Goal: Task Accomplishment & Management: Use online tool/utility

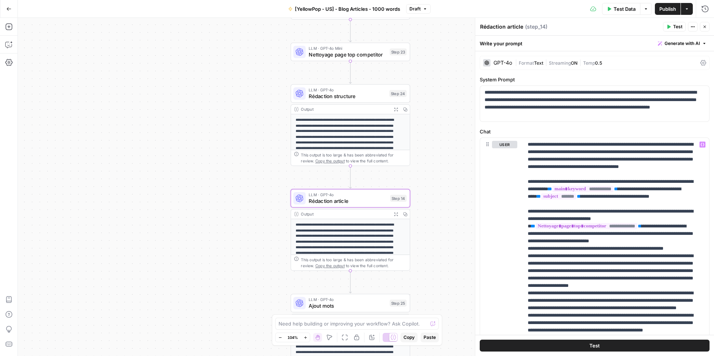
scroll to position [6334, 0]
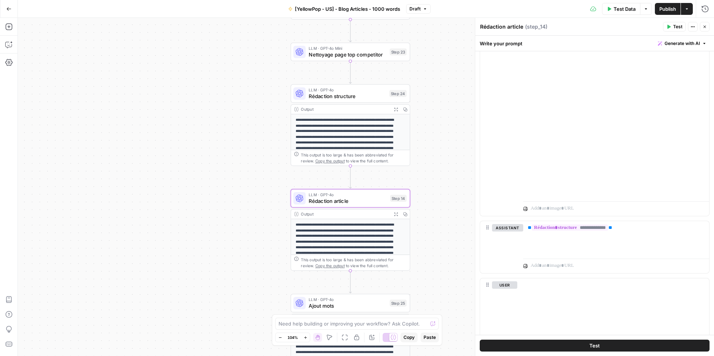
click at [704, 28] on icon "button" at bounding box center [705, 27] width 4 height 4
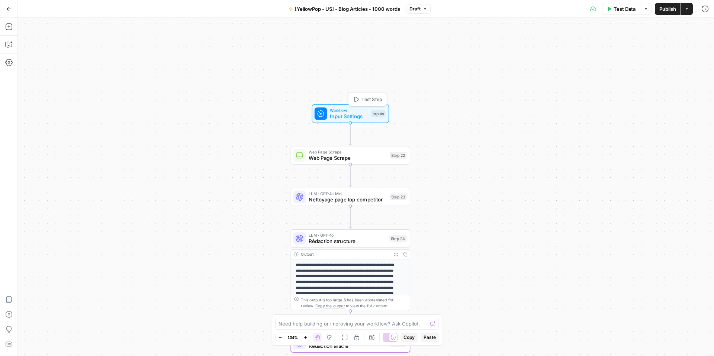
click at [343, 109] on span "Workflow" at bounding box center [349, 110] width 38 height 6
click at [356, 99] on icon "button" at bounding box center [356, 99] width 6 height 6
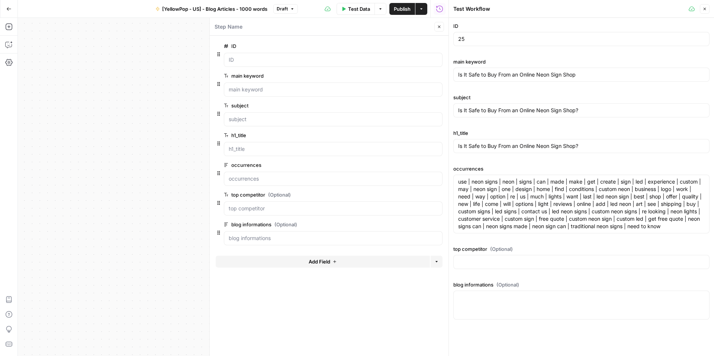
click at [703, 10] on icon "button" at bounding box center [705, 9] width 4 height 4
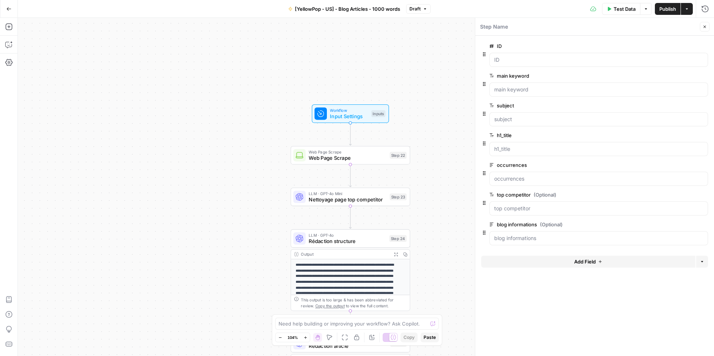
click at [7, 9] on icon "button" at bounding box center [9, 8] width 4 height 3
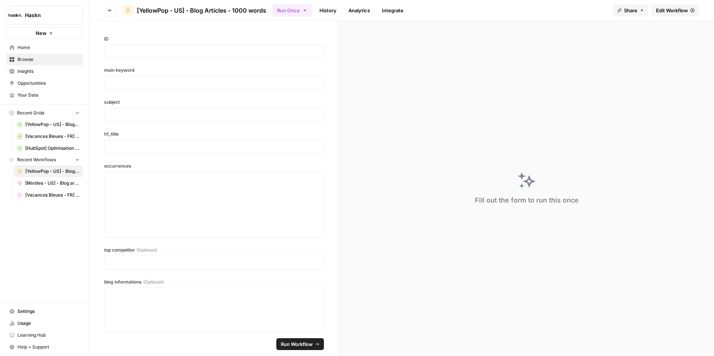
click at [109, 13] on button "Go back" at bounding box center [110, 10] width 12 height 12
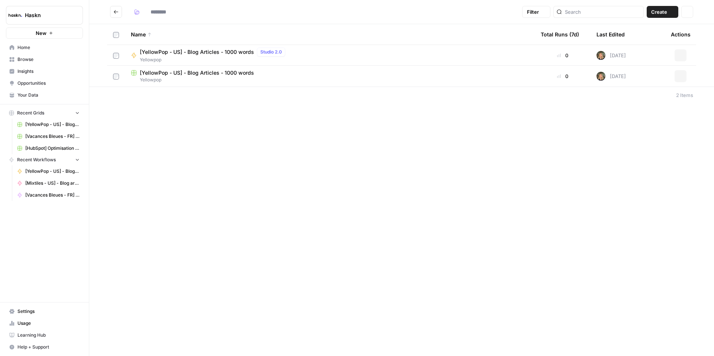
type input "*********"
click at [224, 71] on span "[YellowPop - US] - Blog Articles - 1000 words" at bounding box center [197, 72] width 114 height 7
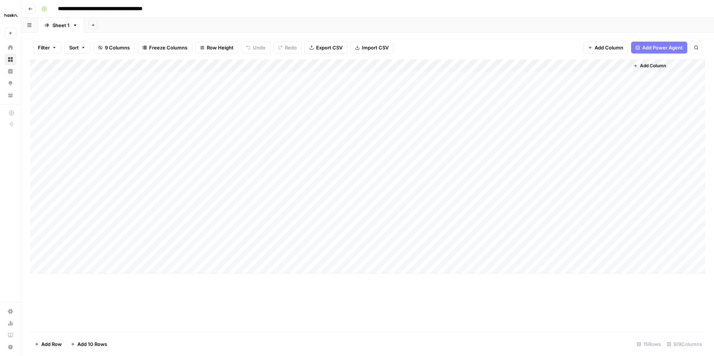
click at [141, 228] on div "Add Column" at bounding box center [367, 167] width 675 height 214
click at [131, 231] on div "Add Column" at bounding box center [367, 167] width 675 height 214
click at [131, 231] on body "**********" at bounding box center [357, 178] width 714 height 356
type textarea "**********"
click at [214, 231] on div "Add Column" at bounding box center [367, 167] width 675 height 214
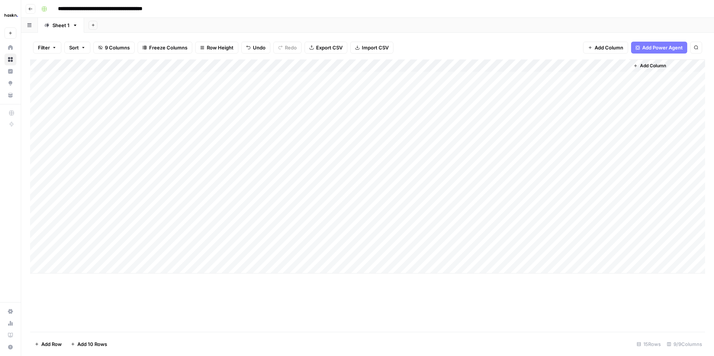
click at [199, 228] on div "Add Column" at bounding box center [367, 167] width 675 height 214
click at [199, 228] on textarea at bounding box center [219, 230] width 119 height 10
type textarea "**********"
click at [317, 231] on div "Add Column" at bounding box center [367, 167] width 675 height 214
click at [274, 231] on div "Add Column" at bounding box center [367, 167] width 675 height 214
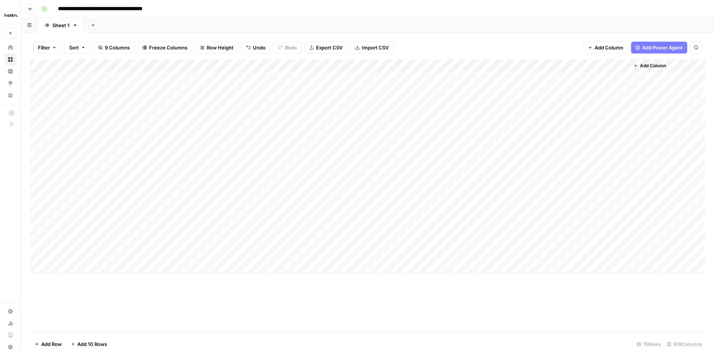
click at [274, 231] on div "Add Column" at bounding box center [367, 167] width 675 height 214
click at [254, 235] on div at bounding box center [286, 230] width 119 height 14
click at [249, 246] on div "Add Column" at bounding box center [367, 167] width 675 height 214
click at [251, 232] on div "Add Column" at bounding box center [367, 167] width 675 height 214
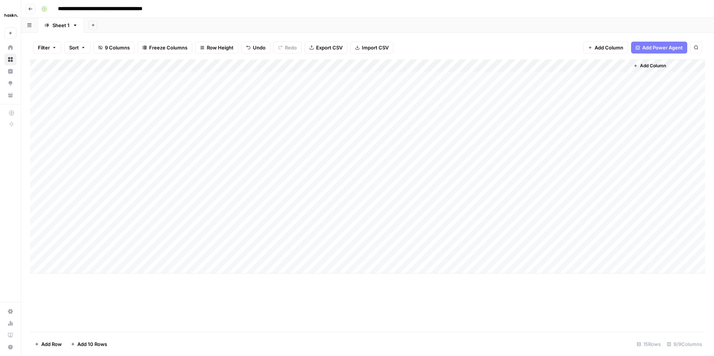
click at [251, 232] on div "Add Column" at bounding box center [367, 167] width 675 height 214
click at [251, 232] on textarea at bounding box center [286, 230] width 119 height 10
type textarea "**********"
click at [299, 252] on div "Add Column" at bounding box center [367, 167] width 675 height 214
click at [328, 232] on div "Add Column" at bounding box center [367, 167] width 675 height 214
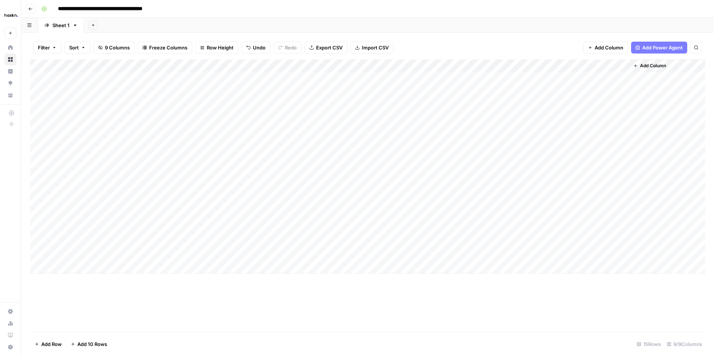
click at [384, 230] on div "Add Column" at bounding box center [367, 167] width 675 height 214
click at [381, 226] on div "Add Column" at bounding box center [367, 167] width 675 height 214
click at [381, 226] on textarea at bounding box center [420, 230] width 119 height 10
drag, startPoint x: 503, startPoint y: 231, endPoint x: 483, endPoint y: 231, distance: 19.7
click at [484, 231] on textarea "**********" at bounding box center [435, 237] width 149 height 25
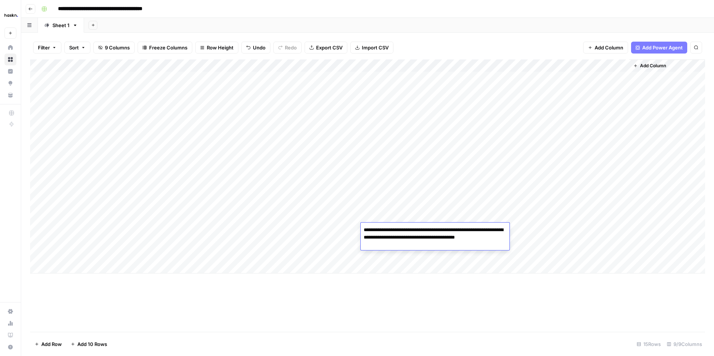
type textarea "**********"
click at [381, 276] on div "Add Column" at bounding box center [367, 196] width 675 height 273
click at [452, 230] on div "Add Column" at bounding box center [367, 167] width 675 height 214
click at [475, 228] on textarea at bounding box center [487, 230] width 119 height 10
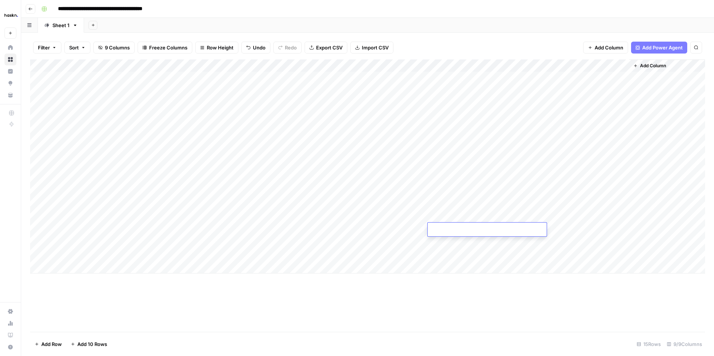
click at [475, 228] on textarea at bounding box center [487, 230] width 119 height 10
paste textarea "**********"
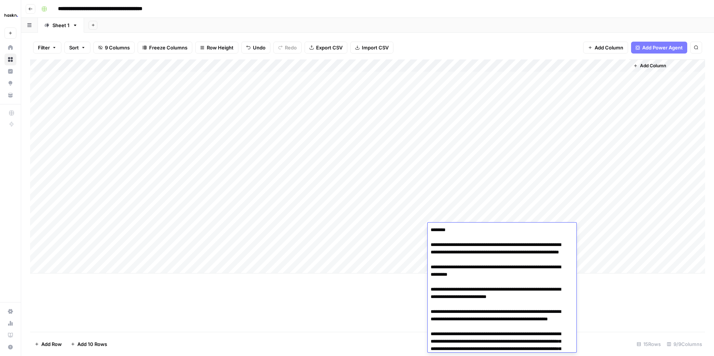
type textarea "**********"
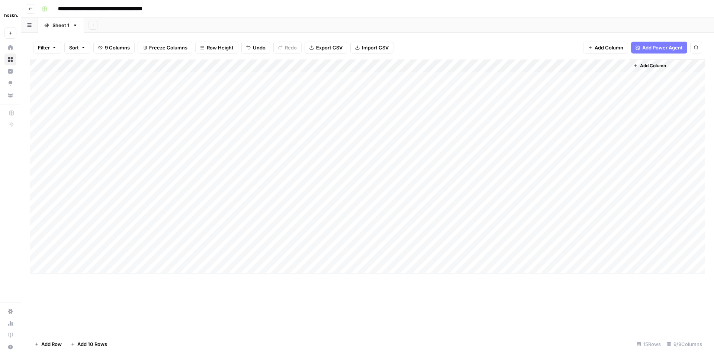
click at [423, 239] on div "Add Column" at bounding box center [367, 167] width 675 height 214
click at [527, 229] on div "Add Column" at bounding box center [367, 167] width 675 height 214
click at [545, 230] on div "Add Column" at bounding box center [367, 167] width 675 height 214
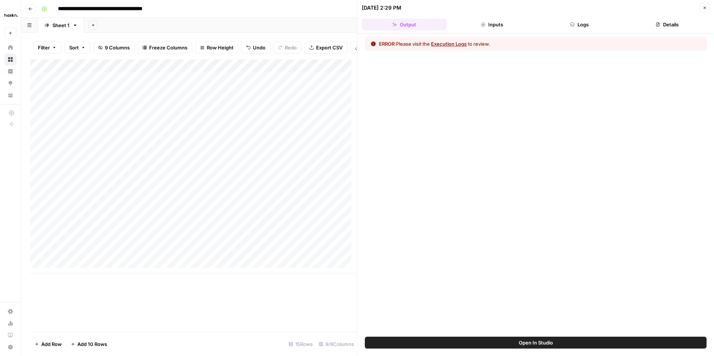
drag, startPoint x: 501, startPoint y: 27, endPoint x: 529, endPoint y: 28, distance: 27.9
click at [501, 27] on button "Inputs" at bounding box center [492, 25] width 85 height 12
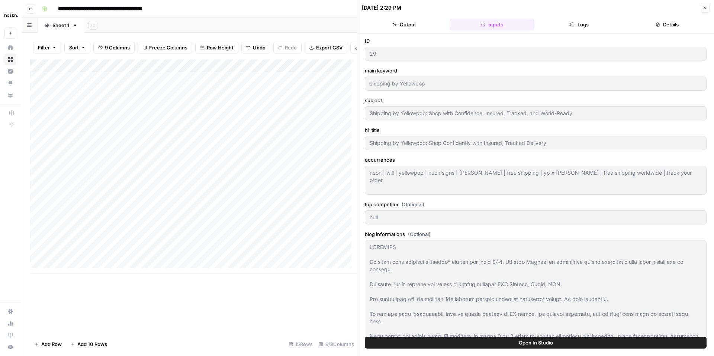
click at [563, 29] on button "Logs" at bounding box center [579, 25] width 85 height 12
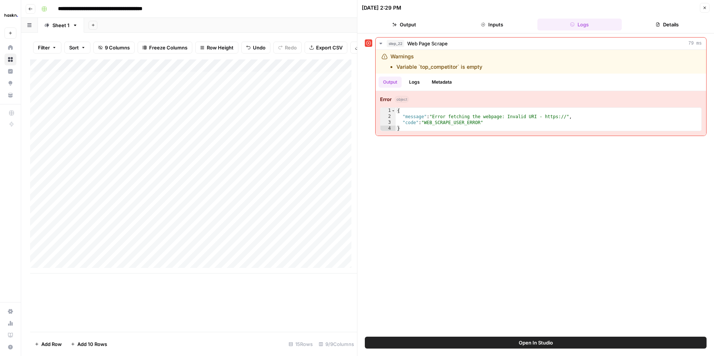
click at [703, 8] on icon "button" at bounding box center [705, 8] width 4 height 4
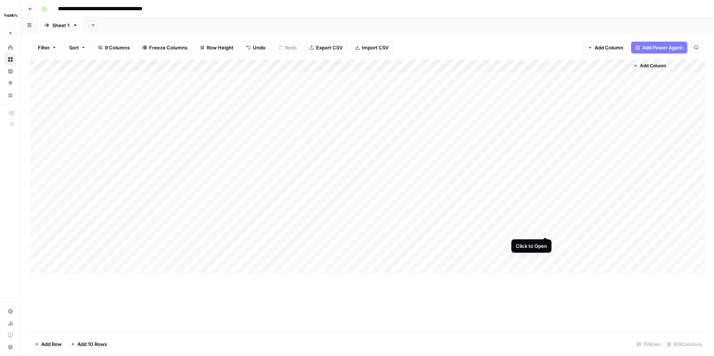
click at [546, 229] on div "Add Column" at bounding box center [367, 167] width 675 height 214
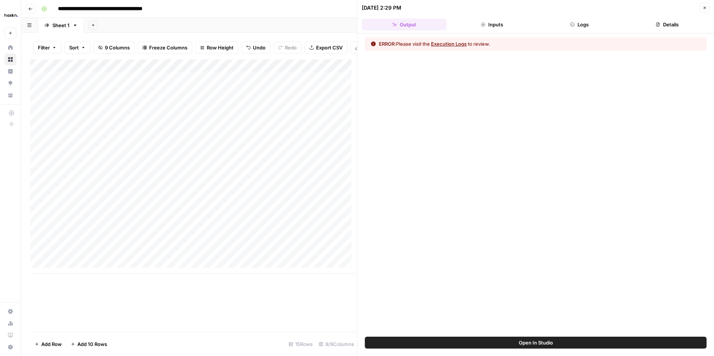
click at [519, 340] on span "Open In Studio" at bounding box center [536, 342] width 34 height 7
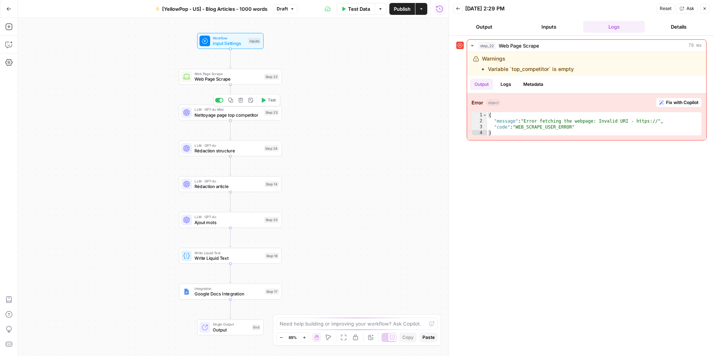
click at [238, 116] on span "Nettoyage page top competitor" at bounding box center [228, 115] width 67 height 7
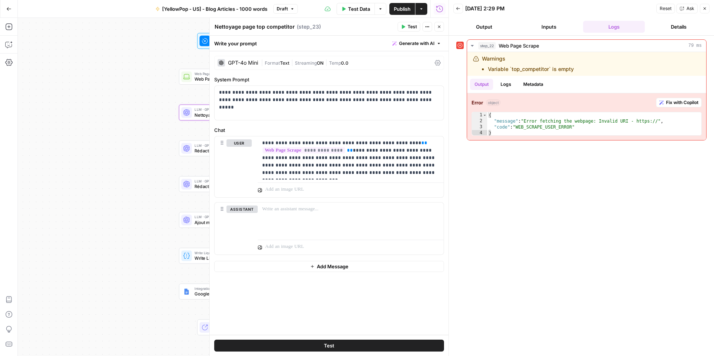
click at [444, 27] on button "Close" at bounding box center [439, 27] width 10 height 10
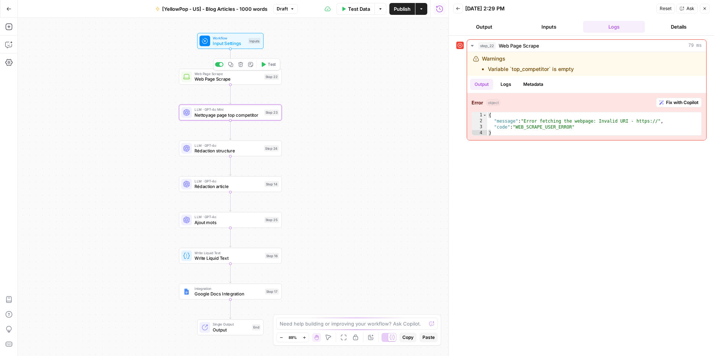
click at [234, 83] on div "Web Page Scrape Web Page Scrape Step 22 Copy step Delete step Add Note Test" at bounding box center [230, 77] width 103 height 16
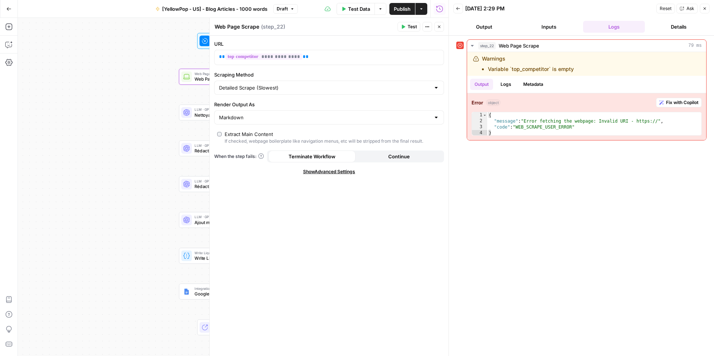
click at [389, 162] on button "Continue" at bounding box center [399, 157] width 87 height 12
click at [440, 28] on icon "button" at bounding box center [439, 27] width 4 height 4
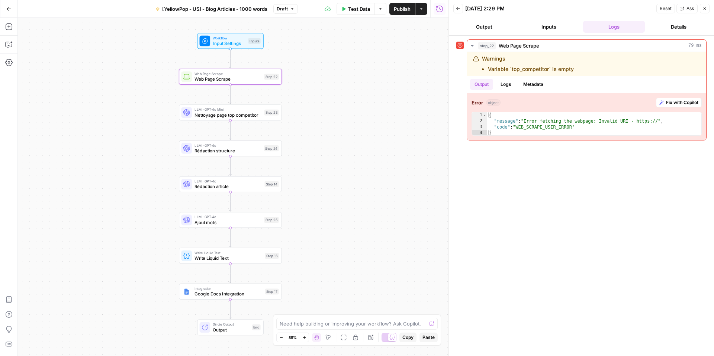
click at [406, 10] on span "Publish" at bounding box center [402, 8] width 17 height 7
click at [702, 12] on button "Close" at bounding box center [705, 9] width 10 height 10
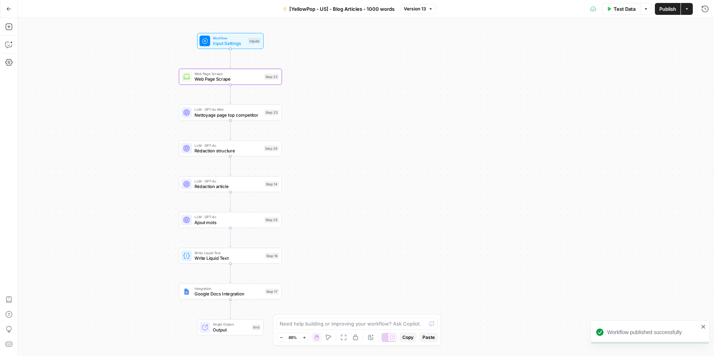
click at [9, 8] on icon "button" at bounding box center [8, 8] width 5 height 5
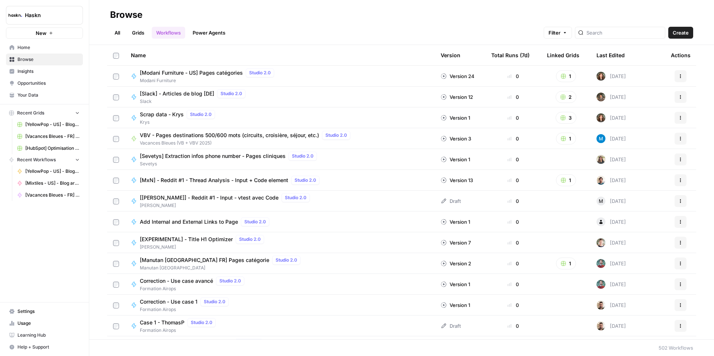
click at [29, 61] on span "Browse" at bounding box center [48, 59] width 62 height 7
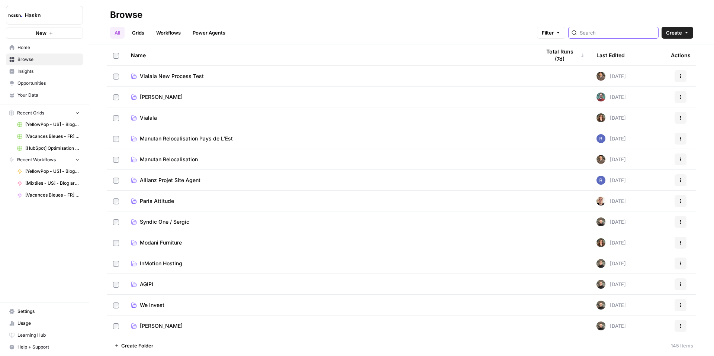
click at [607, 35] on input "search" at bounding box center [618, 32] width 76 height 7
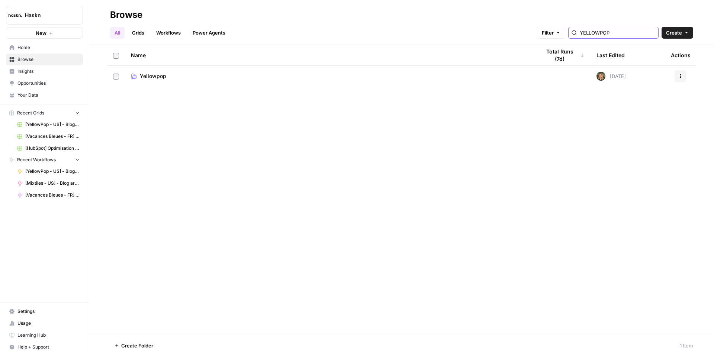
type input "yellowpop"
click at [144, 80] on span "Yellowpop" at bounding box center [153, 76] width 26 height 7
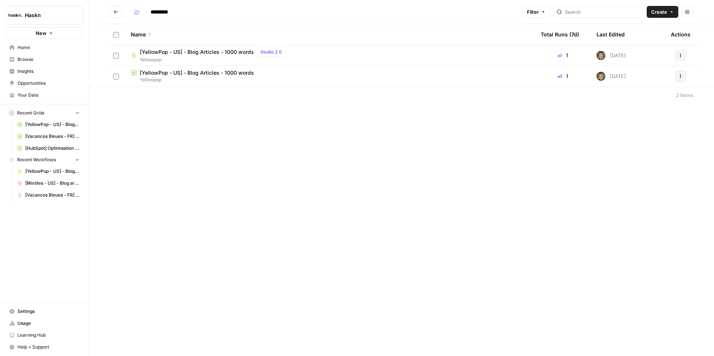
click at [212, 73] on span "[YellowPop - US] - Blog Articles - 1000 words" at bounding box center [197, 72] width 114 height 7
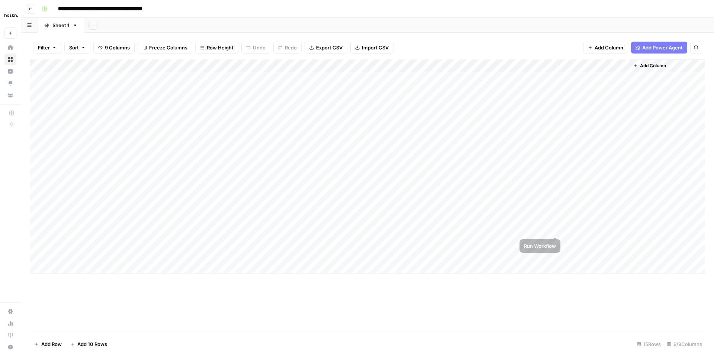
click at [556, 230] on div "Add Column" at bounding box center [367, 167] width 675 height 214
click at [127, 242] on div "Add Column" at bounding box center [367, 167] width 675 height 214
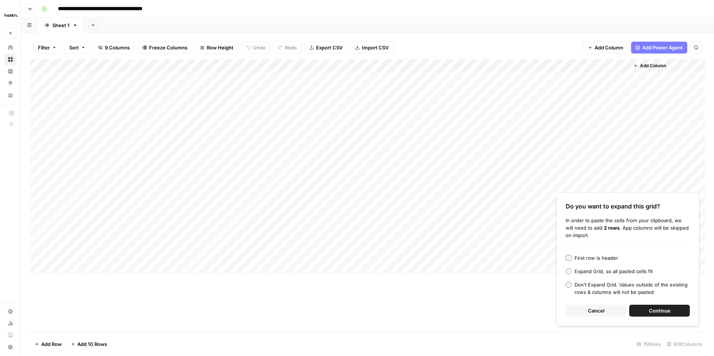
click at [645, 310] on button "Continue" at bounding box center [659, 311] width 61 height 12
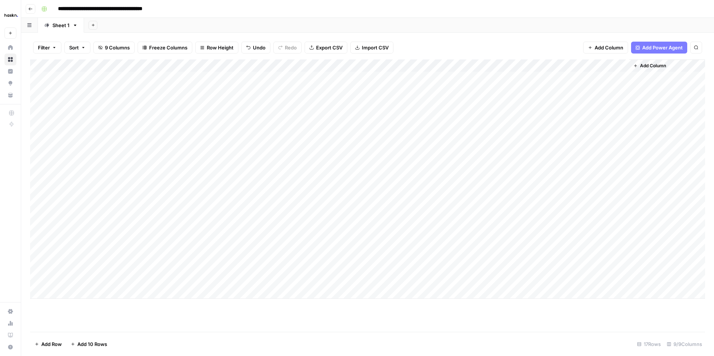
click at [82, 241] on div "Add Column" at bounding box center [367, 180] width 675 height 240
click at [78, 230] on div "Add Column" at bounding box center [367, 180] width 675 height 240
drag, startPoint x: 93, startPoint y: 235, endPoint x: 84, endPoint y: 282, distance: 46.9
click at [84, 282] on div "Add Column" at bounding box center [367, 180] width 675 height 240
click at [86, 218] on div "Add Column" at bounding box center [367, 180] width 675 height 240
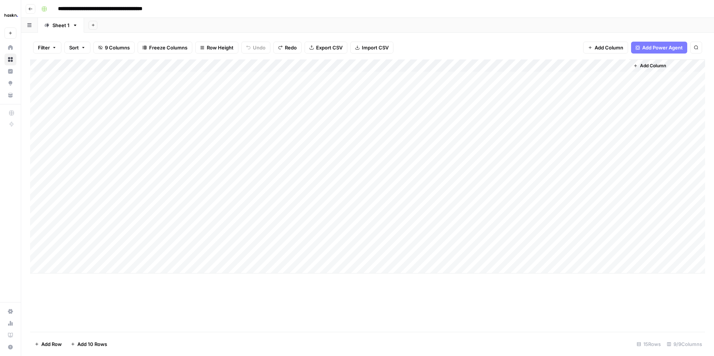
click at [74, 267] on div "Add Column" at bounding box center [367, 167] width 675 height 214
click at [74, 267] on div "Add Column" at bounding box center [367, 173] width 675 height 227
click at [70, 255] on div "Add Column" at bounding box center [367, 173] width 675 height 227
click at [69, 241] on div "Add Column" at bounding box center [367, 173] width 675 height 227
click at [67, 265] on div "Add Column" at bounding box center [367, 173] width 675 height 227
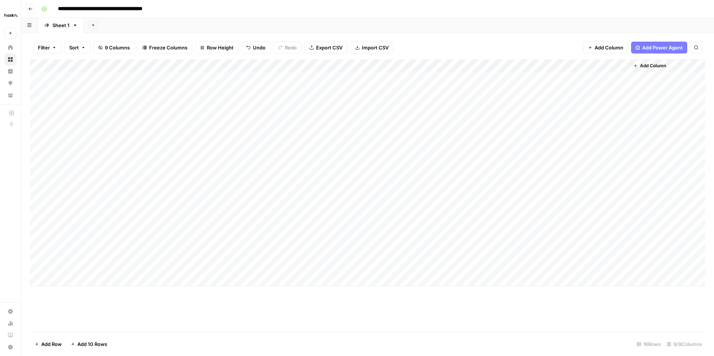
click at [78, 215] on div "Add Column" at bounding box center [367, 173] width 675 height 227
drag, startPoint x: 86, startPoint y: 221, endPoint x: 83, endPoint y: 234, distance: 13.4
click at [82, 234] on div "Add Column" at bounding box center [367, 173] width 675 height 227
drag, startPoint x: 92, startPoint y: 235, endPoint x: 89, endPoint y: 271, distance: 35.9
click at [89, 271] on div "Add Column" at bounding box center [367, 173] width 675 height 227
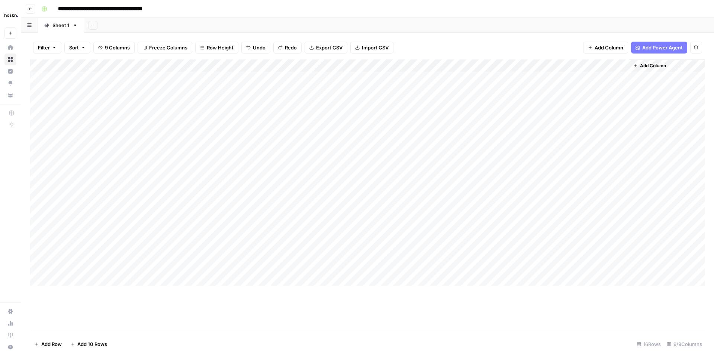
click at [77, 191] on div "Add Column" at bounding box center [367, 173] width 675 height 227
drag, startPoint x: 76, startPoint y: 174, endPoint x: 73, endPoint y: 234, distance: 60.3
click at [73, 234] on div "Add Column" at bounding box center [367, 173] width 675 height 227
drag, startPoint x: 93, startPoint y: 235, endPoint x: 90, endPoint y: 287, distance: 52.2
click at [90, 287] on div "Add Column" at bounding box center [367, 196] width 675 height 273
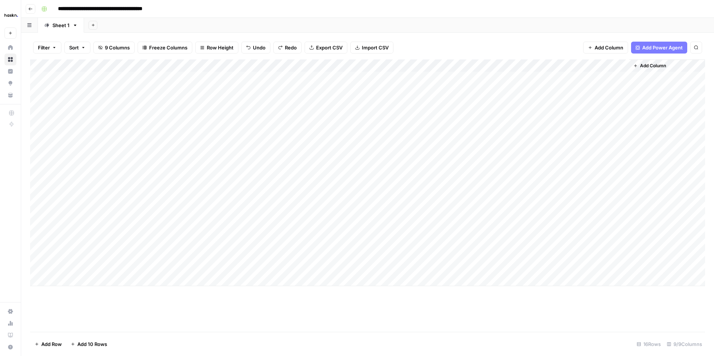
click at [80, 280] on div "Add Column" at bounding box center [367, 173] width 675 height 227
click at [75, 294] on div "Add Column" at bounding box center [367, 180] width 675 height 240
click at [77, 284] on div "Add Column" at bounding box center [367, 186] width 675 height 252
click at [70, 292] on div "Add Column" at bounding box center [367, 186] width 675 height 252
click at [70, 281] on div "Add Column" at bounding box center [367, 186] width 675 height 252
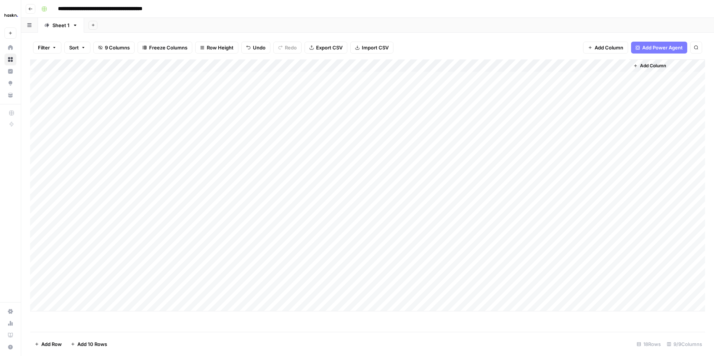
click at [71, 269] on div "Add Column" at bounding box center [367, 186] width 675 height 252
click at [68, 196] on div "Add Column" at bounding box center [367, 186] width 675 height 252
drag, startPoint x: 71, startPoint y: 193, endPoint x: 71, endPoint y: 249, distance: 55.8
click at [71, 249] on div "Add Column" at bounding box center [367, 186] width 675 height 252
drag, startPoint x: 93, startPoint y: 260, endPoint x: 92, endPoint y: 295, distance: 35.3
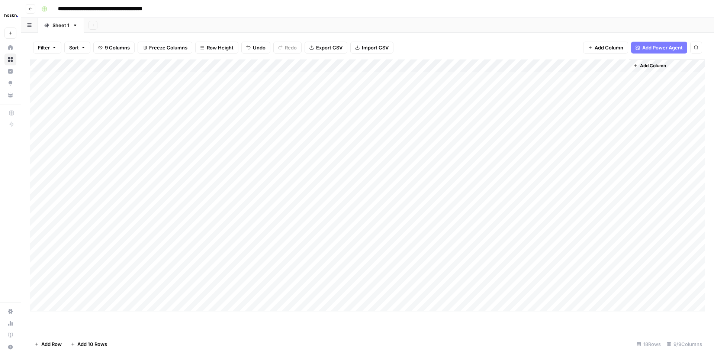
click at [92, 295] on div "Add Column" at bounding box center [367, 186] width 675 height 252
click at [107, 270] on div "Add Column" at bounding box center [367, 186] width 675 height 252
click at [76, 270] on div "Add Column" at bounding box center [367, 186] width 675 height 252
type input "31"
type input "32"
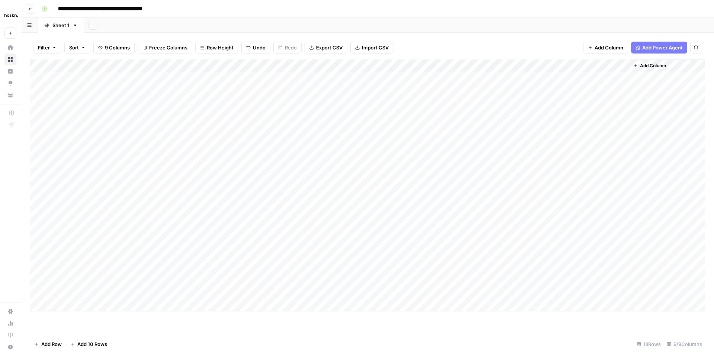
click at [68, 263] on div "Add Column" at bounding box center [367, 186] width 675 height 252
click at [65, 244] on div "Add Column" at bounding box center [367, 186] width 675 height 252
click at [67, 280] on div "Add Column" at bounding box center [367, 186] width 675 height 252
click at [68, 258] on div "Add Column" at bounding box center [367, 186] width 675 height 252
click at [65, 289] on div "Add Column" at bounding box center [367, 186] width 675 height 252
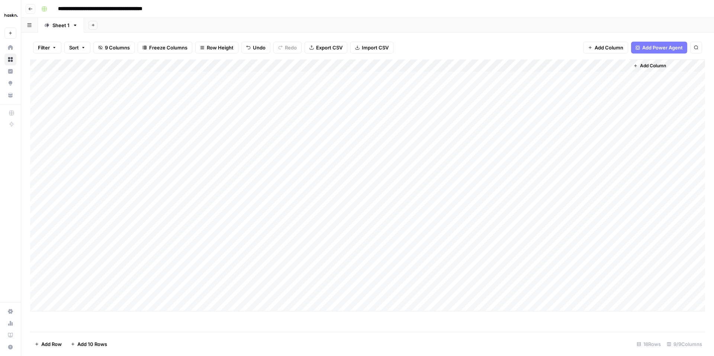
click at [71, 234] on div "Add Column" at bounding box center [367, 186] width 675 height 252
click at [71, 291] on div "Add Column" at bounding box center [367, 186] width 675 height 252
click at [65, 229] on div "Add Column" at bounding box center [367, 186] width 675 height 252
click at [71, 243] on div "Add Column" at bounding box center [367, 186] width 675 height 252
type input "33"
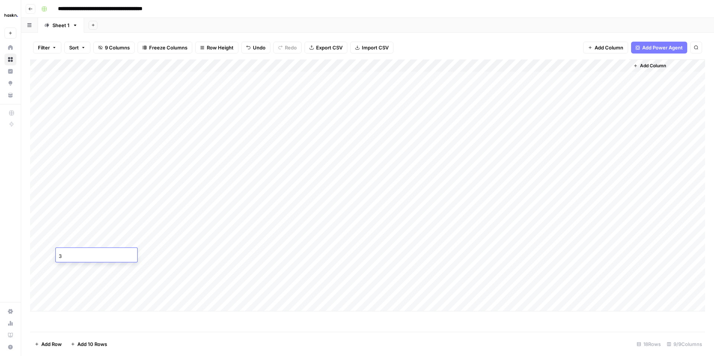
type input "34"
type input "35"
type input "36"
click at [131, 243] on div "Add Column" at bounding box center [367, 186] width 675 height 252
click at [116, 243] on div "Add Column" at bounding box center [367, 186] width 675 height 252
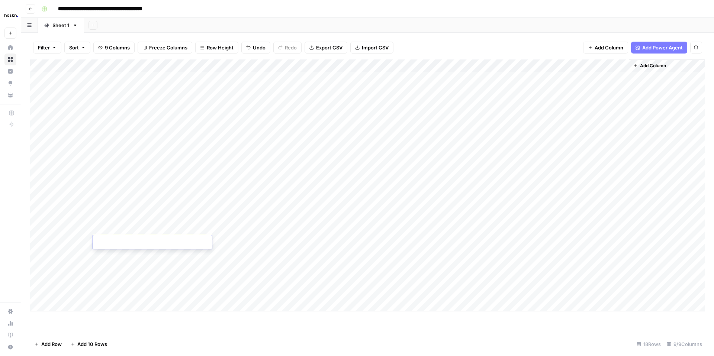
click at [116, 243] on textarea at bounding box center [152, 243] width 119 height 10
click at [123, 258] on div "Add Column" at bounding box center [367, 186] width 675 height 252
click at [123, 246] on div "Add Column" at bounding box center [367, 186] width 675 height 252
click at [195, 243] on div "Add Column" at bounding box center [367, 186] width 675 height 252
click at [264, 240] on div "Add Column" at bounding box center [367, 186] width 675 height 252
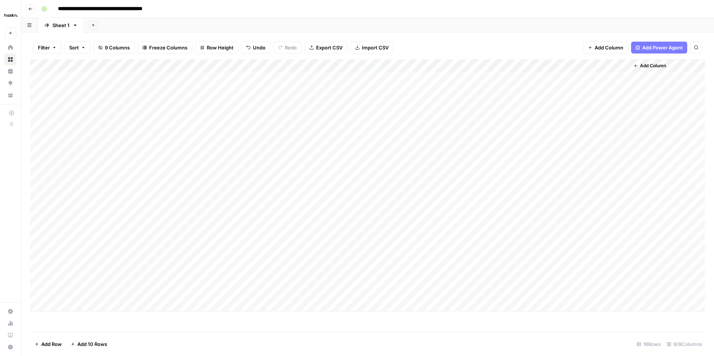
drag, startPoint x: 244, startPoint y: 240, endPoint x: 247, endPoint y: 282, distance: 41.7
click at [247, 282] on div "Add Column" at bounding box center [367, 186] width 675 height 252
drag, startPoint x: 192, startPoint y: 239, endPoint x: 192, endPoint y: 273, distance: 33.8
click at [192, 273] on div "Add Column" at bounding box center [367, 186] width 675 height 252
drag, startPoint x: 190, startPoint y: 242, endPoint x: 185, endPoint y: 279, distance: 37.1
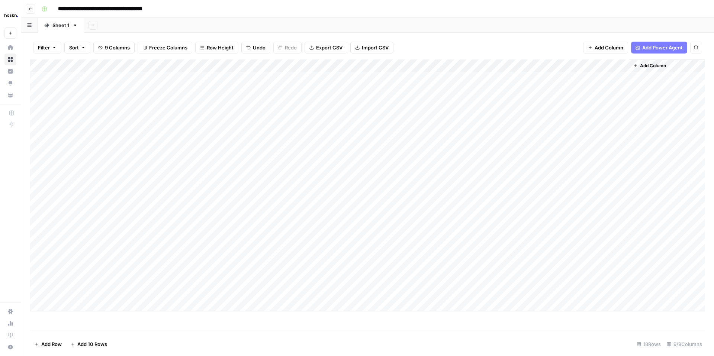
click at [185, 279] on div "Add Column" at bounding box center [367, 186] width 675 height 252
click at [364, 241] on div "Add Column" at bounding box center [367, 186] width 675 height 252
click at [319, 240] on div "Add Column" at bounding box center [367, 186] width 675 height 252
type input "**********"
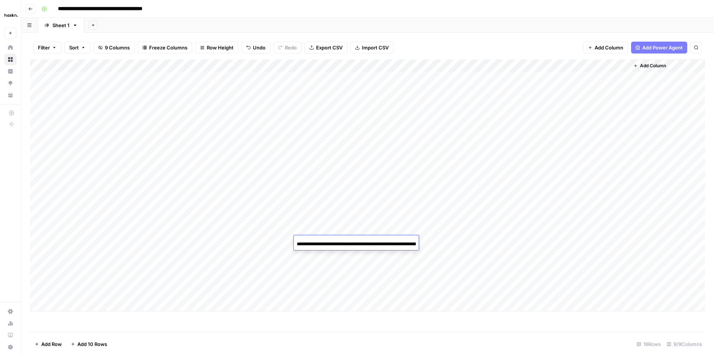
scroll to position [0, 188]
click at [378, 263] on div "Add Column" at bounding box center [367, 186] width 675 height 252
click at [316, 257] on div "Add Column" at bounding box center [367, 186] width 675 height 252
click at [330, 259] on div "Add Column" at bounding box center [367, 186] width 675 height 252
click at [329, 270] on div "Add Column" at bounding box center [367, 186] width 675 height 252
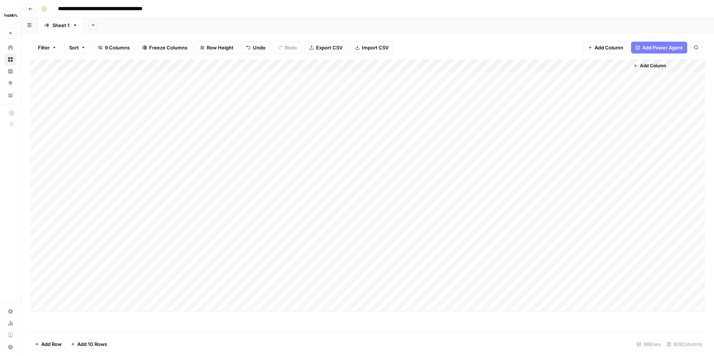
click at [329, 270] on div "Add Column" at bounding box center [367, 186] width 675 height 252
type input "**********"
click at [329, 282] on div "Add Column" at bounding box center [367, 186] width 675 height 252
click at [378, 269] on div "Add Column" at bounding box center [367, 186] width 675 height 252
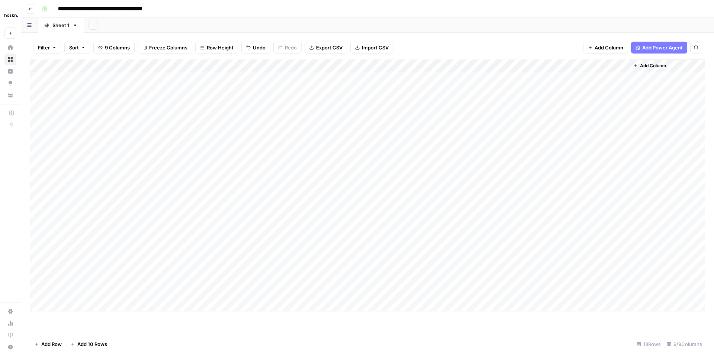
click at [378, 269] on div "Add Column" at bounding box center [367, 186] width 675 height 252
type textarea "**********"
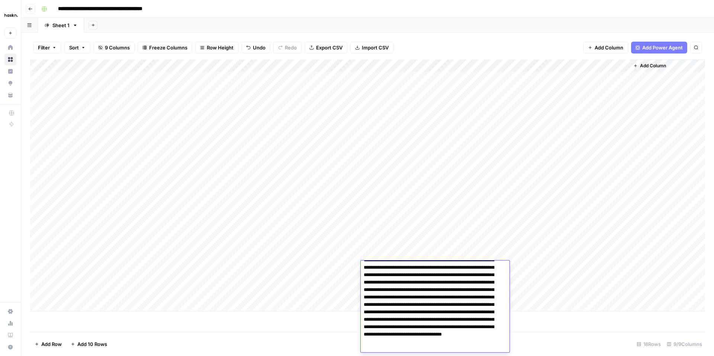
click at [586, 265] on div "Add Column" at bounding box center [367, 186] width 675 height 252
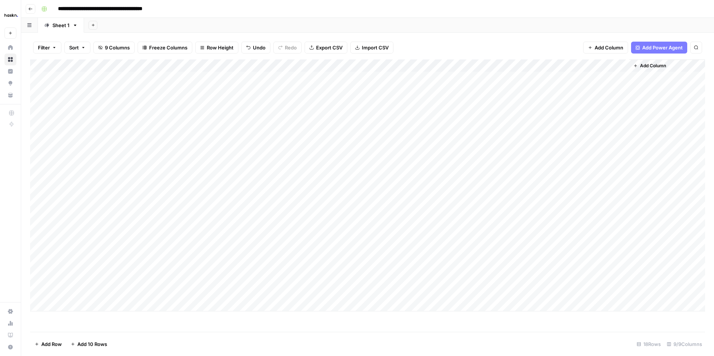
click at [528, 269] on div "Add Column" at bounding box center [367, 186] width 675 height 252
click at [399, 243] on div "Add Column" at bounding box center [367, 186] width 675 height 252
click at [553, 267] on div "Add Column" at bounding box center [367, 186] width 675 height 252
click at [404, 244] on div "Add Column" at bounding box center [367, 186] width 675 height 252
click at [338, 280] on div "Add Column" at bounding box center [367, 186] width 675 height 252
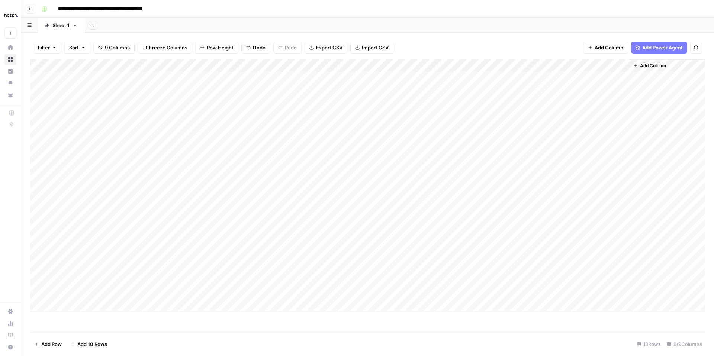
click at [314, 281] on div "Add Column" at bounding box center [367, 186] width 675 height 252
type input "**********"
click at [328, 319] on div "Add Column" at bounding box center [367, 196] width 675 height 273
click at [389, 282] on div "Add Column" at bounding box center [367, 186] width 675 height 252
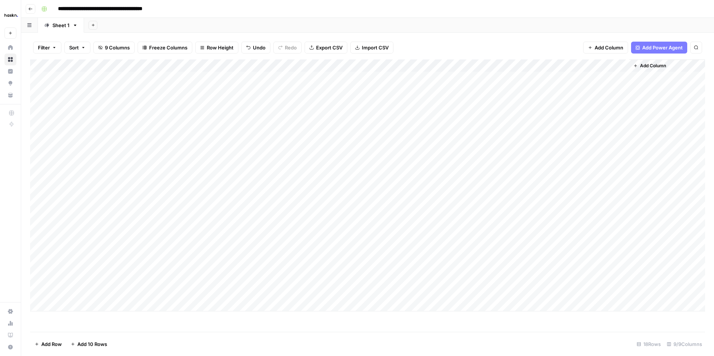
click at [399, 281] on div "Add Column" at bounding box center [367, 186] width 675 height 252
click at [399, 281] on textarea at bounding box center [420, 281] width 119 height 10
type textarea "**********"
click at [436, 266] on div "Add Column" at bounding box center [367, 186] width 675 height 252
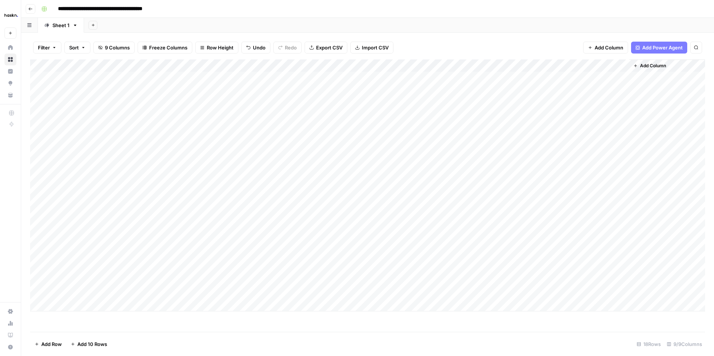
click at [455, 266] on div "Add Column" at bounding box center [367, 186] width 675 height 252
type textarea "**********"
click at [613, 284] on div "Add Column" at bounding box center [367, 186] width 675 height 252
click at [469, 266] on div "Add Column" at bounding box center [367, 186] width 675 height 252
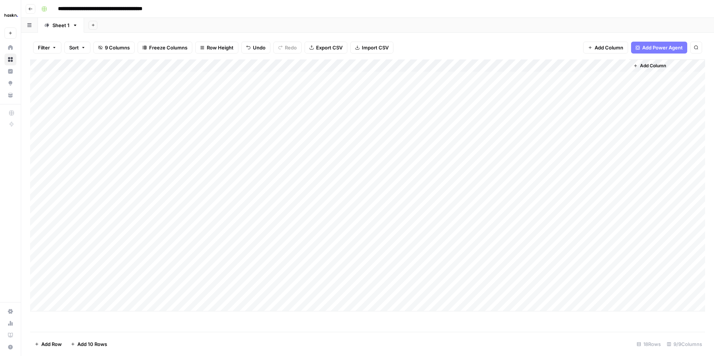
click at [452, 269] on div "Add Column" at bounding box center [367, 186] width 675 height 252
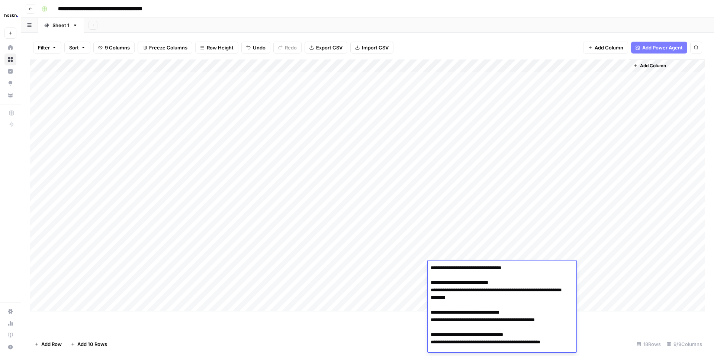
scroll to position [360, 0]
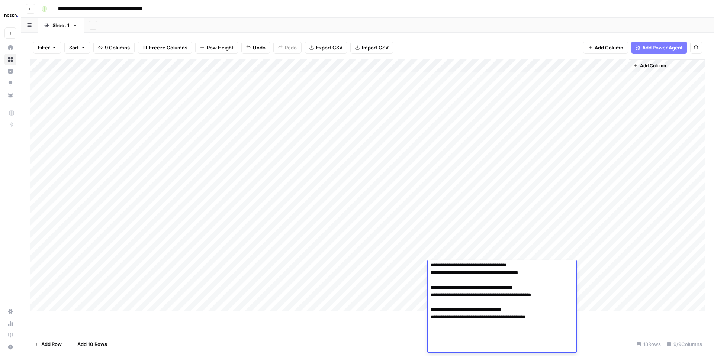
click at [399, 329] on div "Add Column" at bounding box center [367, 196] width 675 height 273
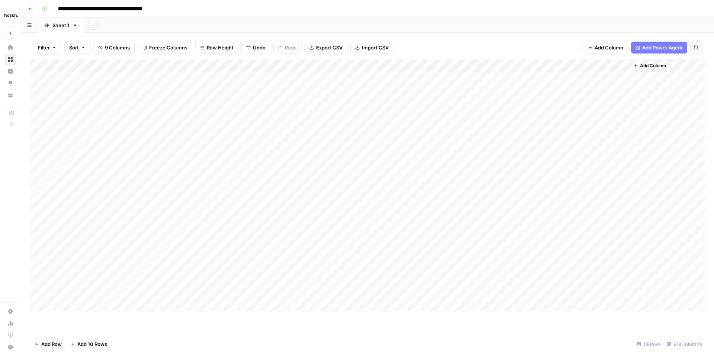
click at [444, 283] on div "Add Column" at bounding box center [367, 186] width 675 height 252
type textarea "**********"
click at [448, 268] on div "Add Column" at bounding box center [367, 186] width 675 height 252
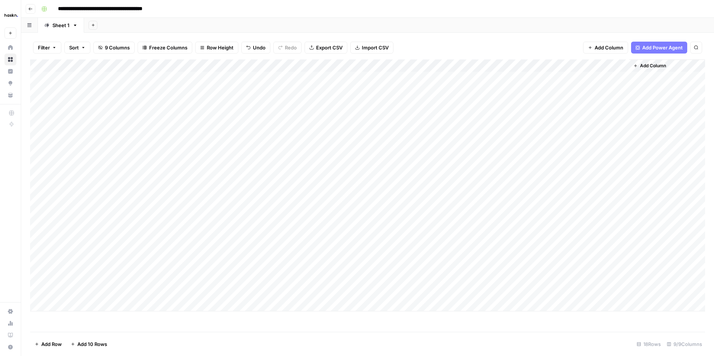
click at [448, 268] on div "Add Column" at bounding box center [367, 186] width 675 height 252
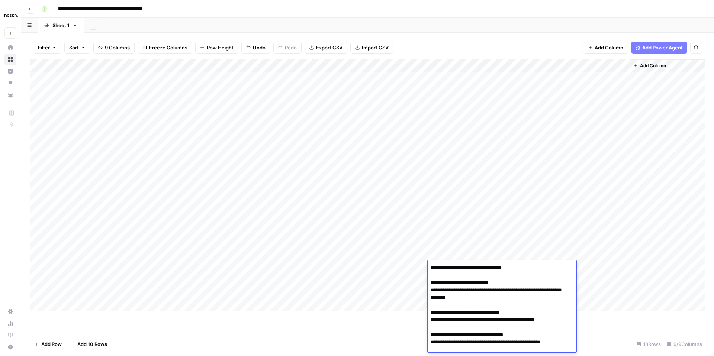
scroll to position [360, 0]
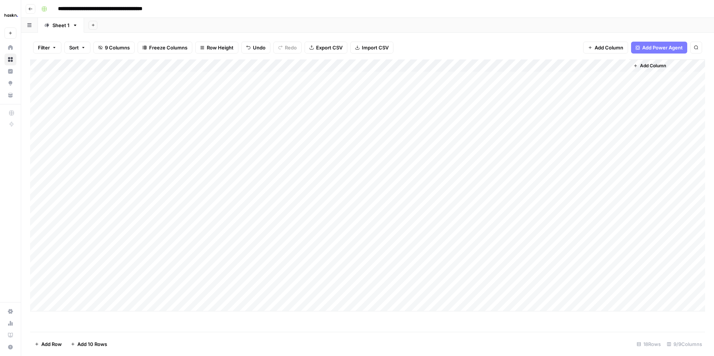
click at [447, 256] on div "Add Column" at bounding box center [367, 186] width 675 height 252
click at [463, 264] on div "Add Column" at bounding box center [367, 186] width 675 height 252
click at [463, 265] on div "Add Column" at bounding box center [367, 186] width 675 height 252
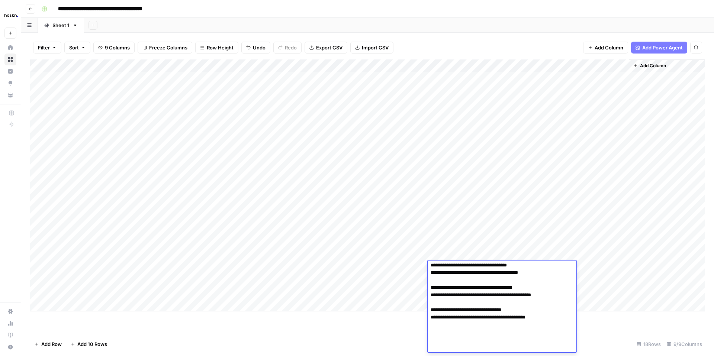
click at [463, 265] on textarea at bounding box center [499, 127] width 143 height 449
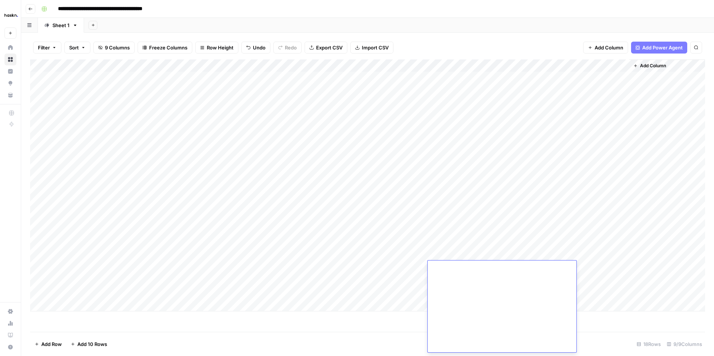
scroll to position [0, 0]
type textarea "**********"
click at [606, 269] on div "Add Column" at bounding box center [367, 186] width 675 height 252
click at [554, 267] on div "Add Column" at bounding box center [367, 186] width 675 height 252
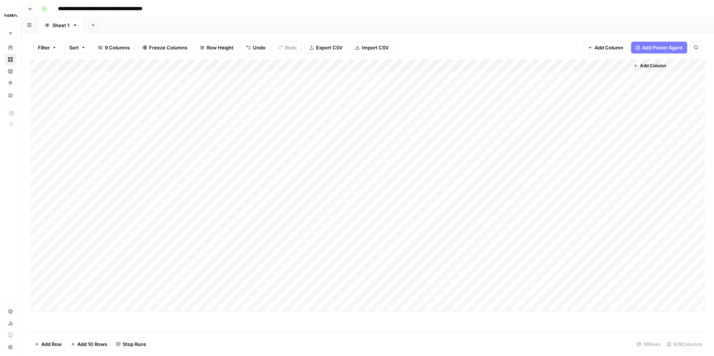
click at [529, 280] on div "Add Column" at bounding box center [367, 186] width 675 height 252
click at [620, 230] on div "Add Column" at bounding box center [367, 186] width 675 height 252
